Goal: Transaction & Acquisition: Book appointment/travel/reservation

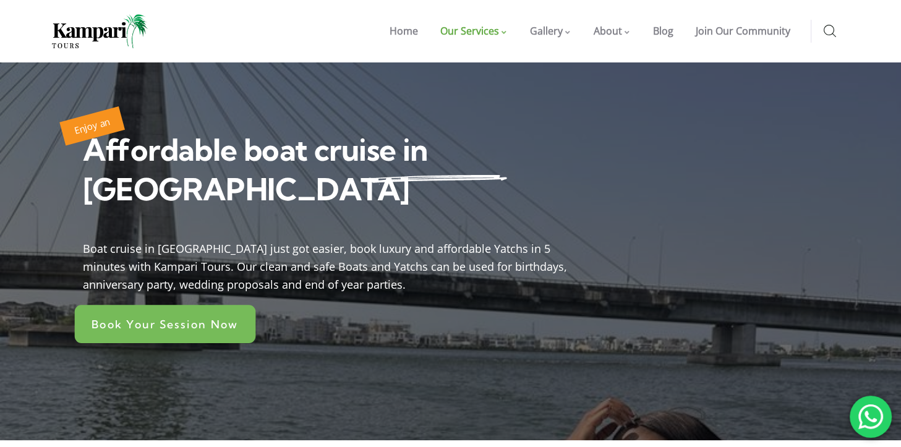
click at [210, 305] on link "Book Your Session Now" at bounding box center [164, 324] width 181 height 38
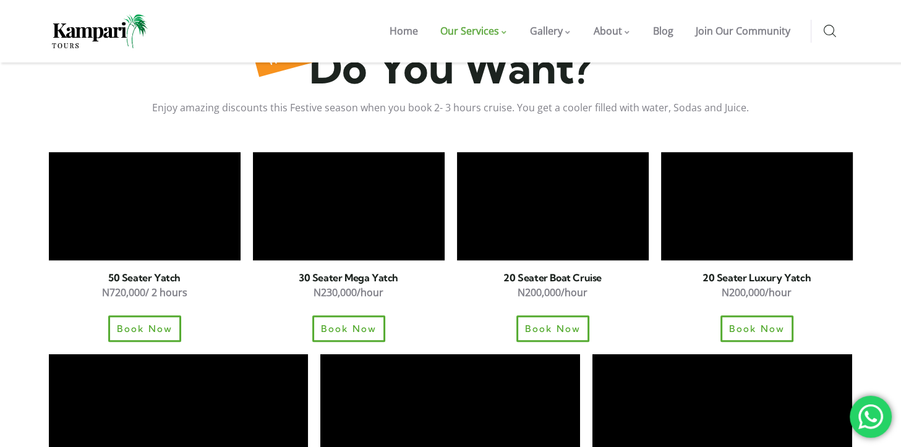
scroll to position [882, 0]
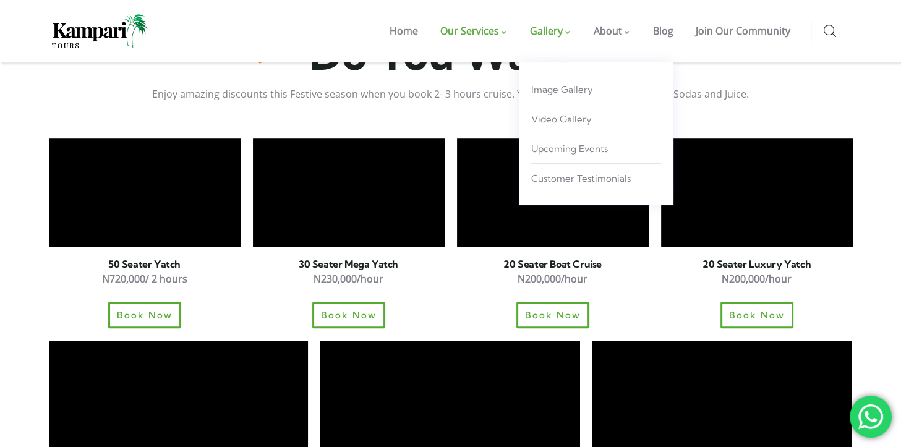
click at [561, 32] on span "Gallery" at bounding box center [546, 31] width 33 height 14
click at [574, 89] on span "Image Gallery" at bounding box center [562, 89] width 62 height 12
